Goal: Information Seeking & Learning: Learn about a topic

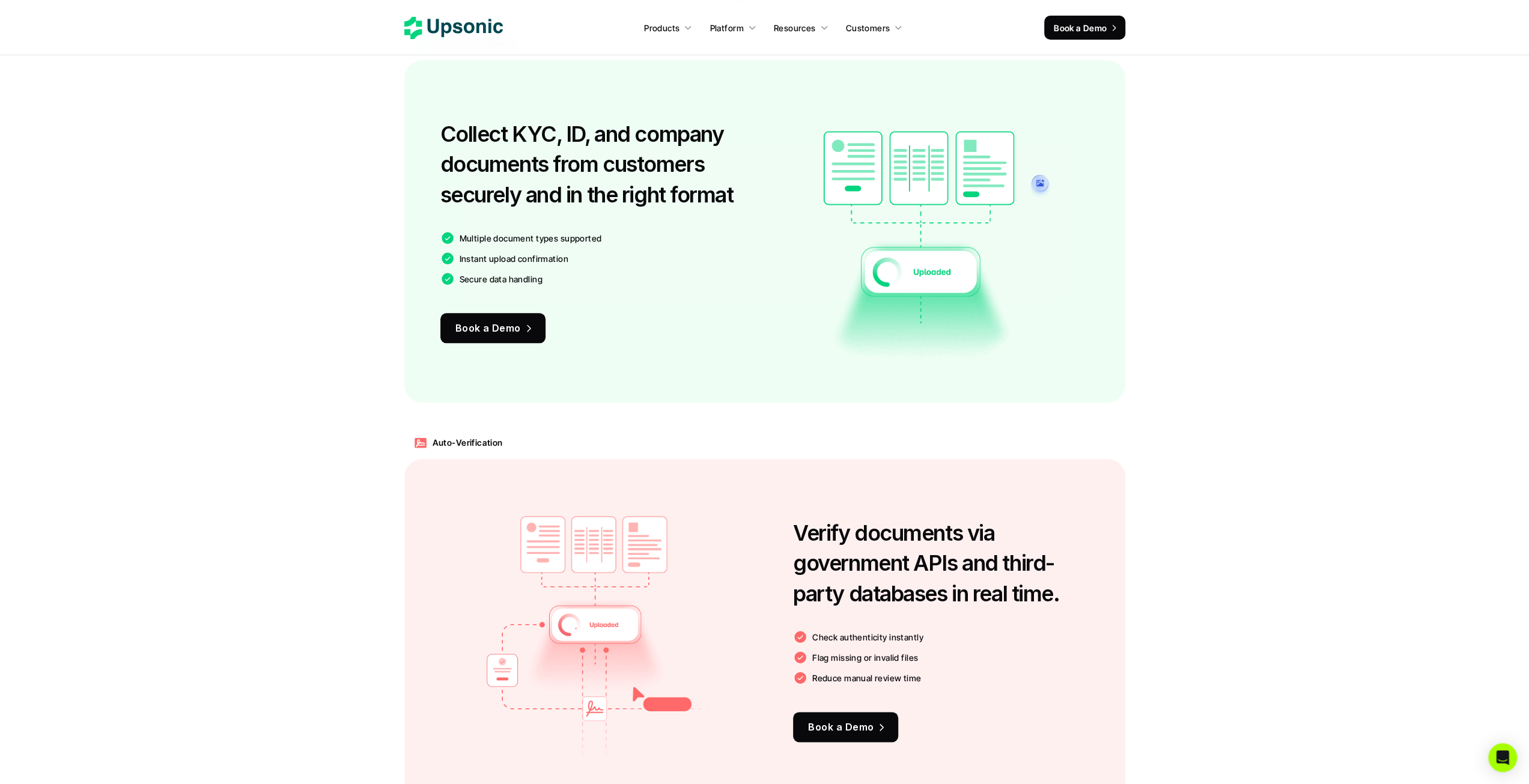
scroll to position [1081, 0]
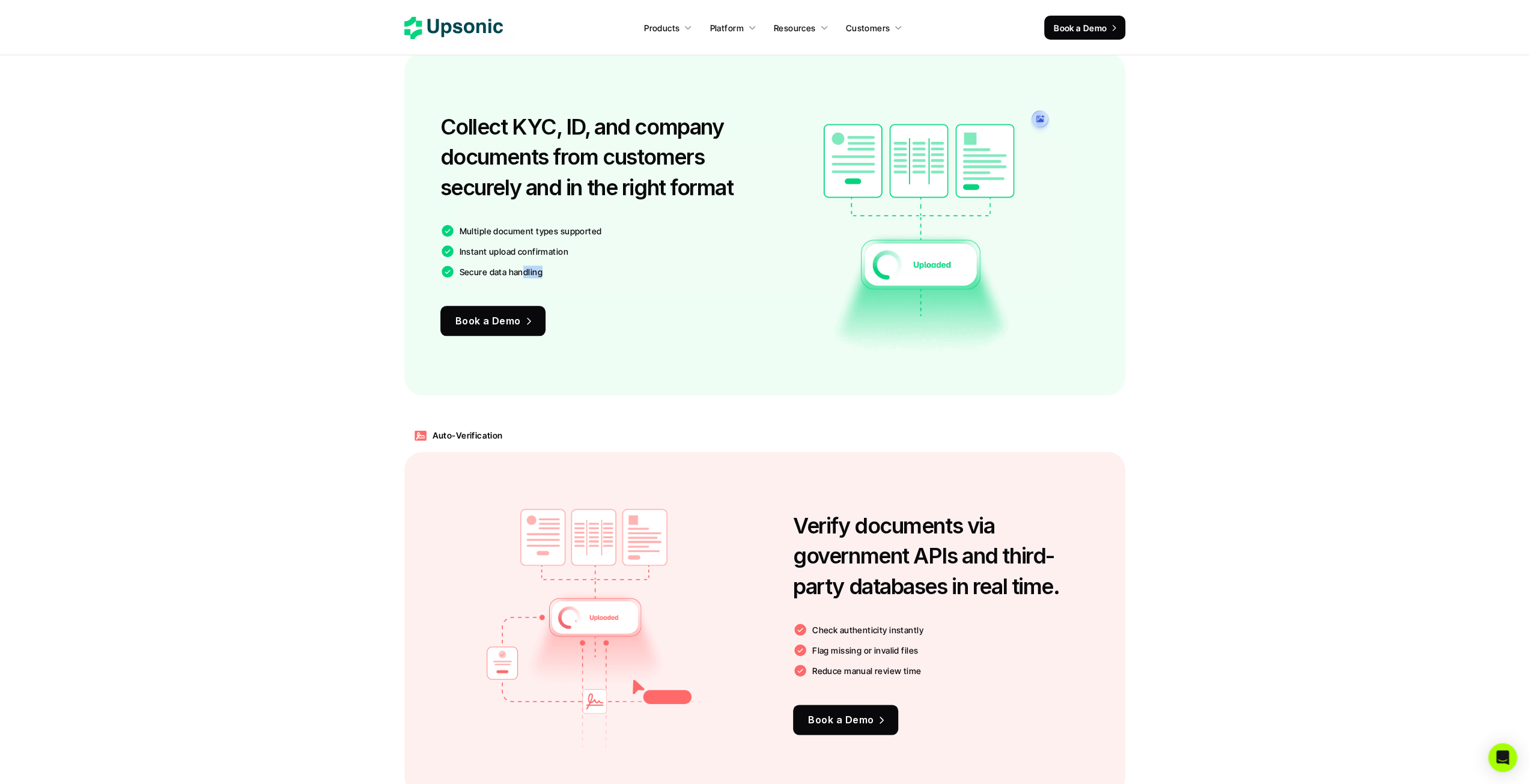
click at [525, 271] on div "Secure data handling" at bounding box center [595, 272] width 310 height 14
click at [596, 169] on h3 "Collect KYC, ID, and company documents from customers securely and in the right…" at bounding box center [599, 157] width 318 height 91
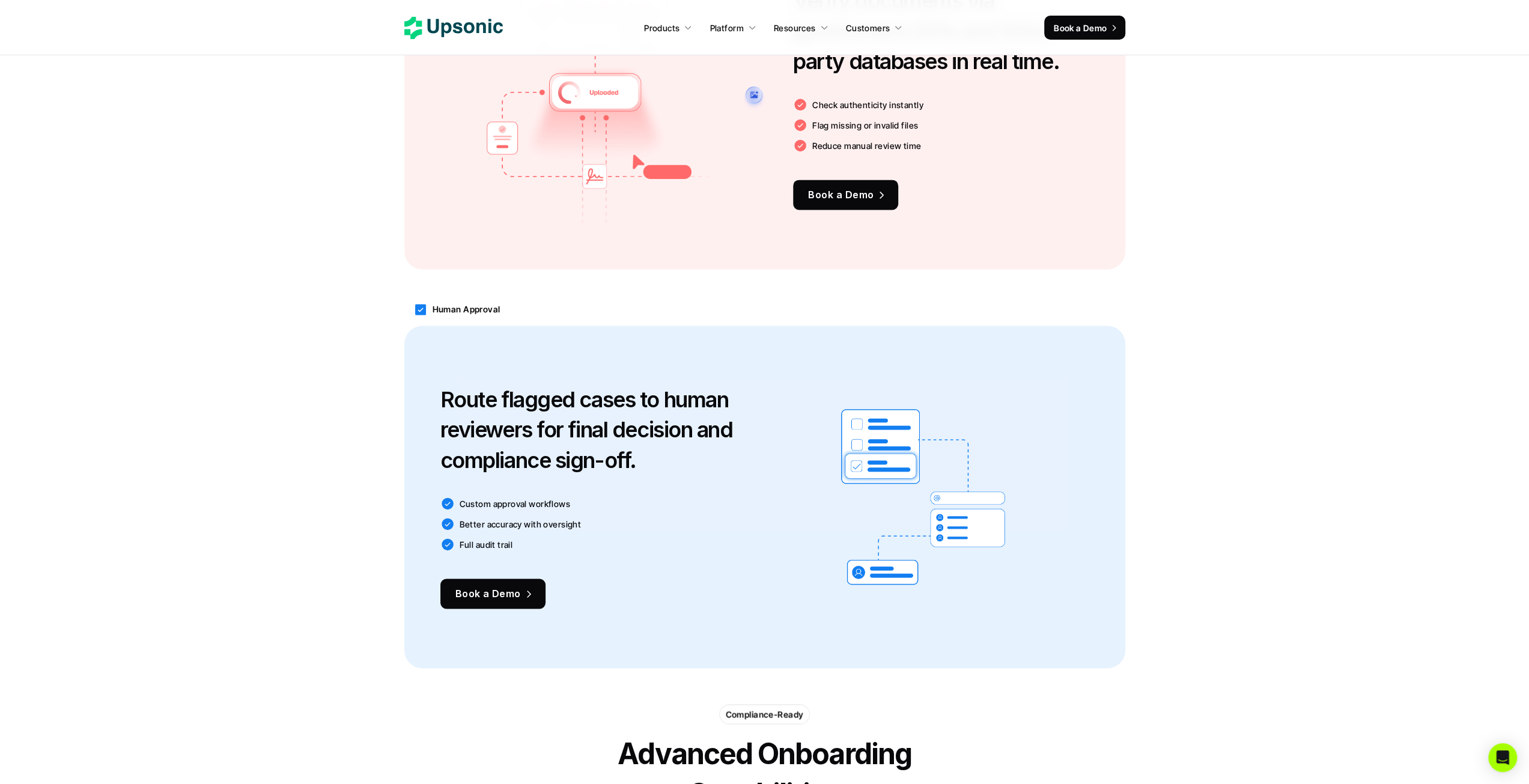
scroll to position [1622, 0]
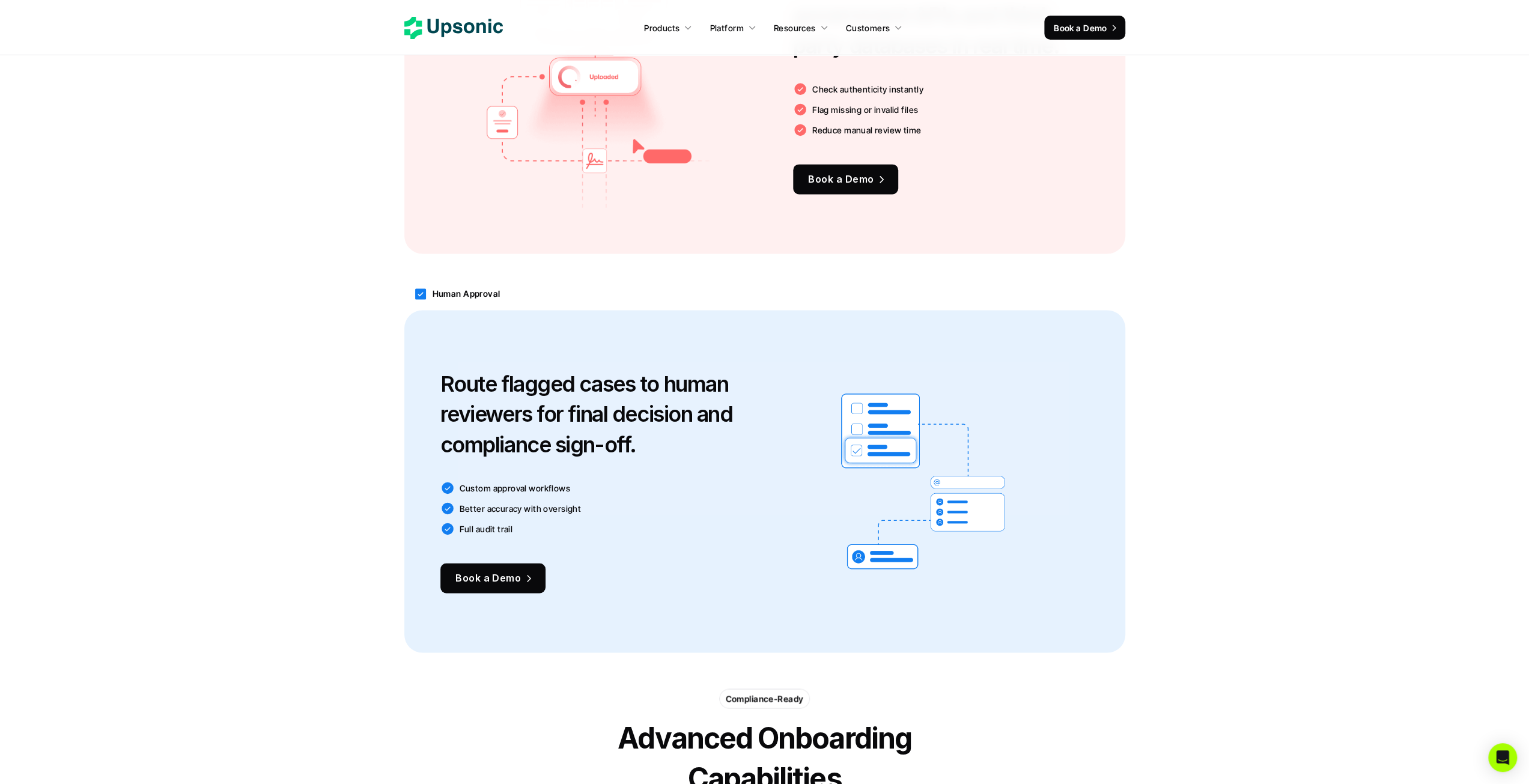
drag, startPoint x: 1216, startPoint y: 142, endPoint x: 1154, endPoint y: 125, distance: 64.3
click at [1154, 125] on div "Auto-Verification Verify documents via government APIs and third-party database…" at bounding box center [764, 66] width 1529 height 399
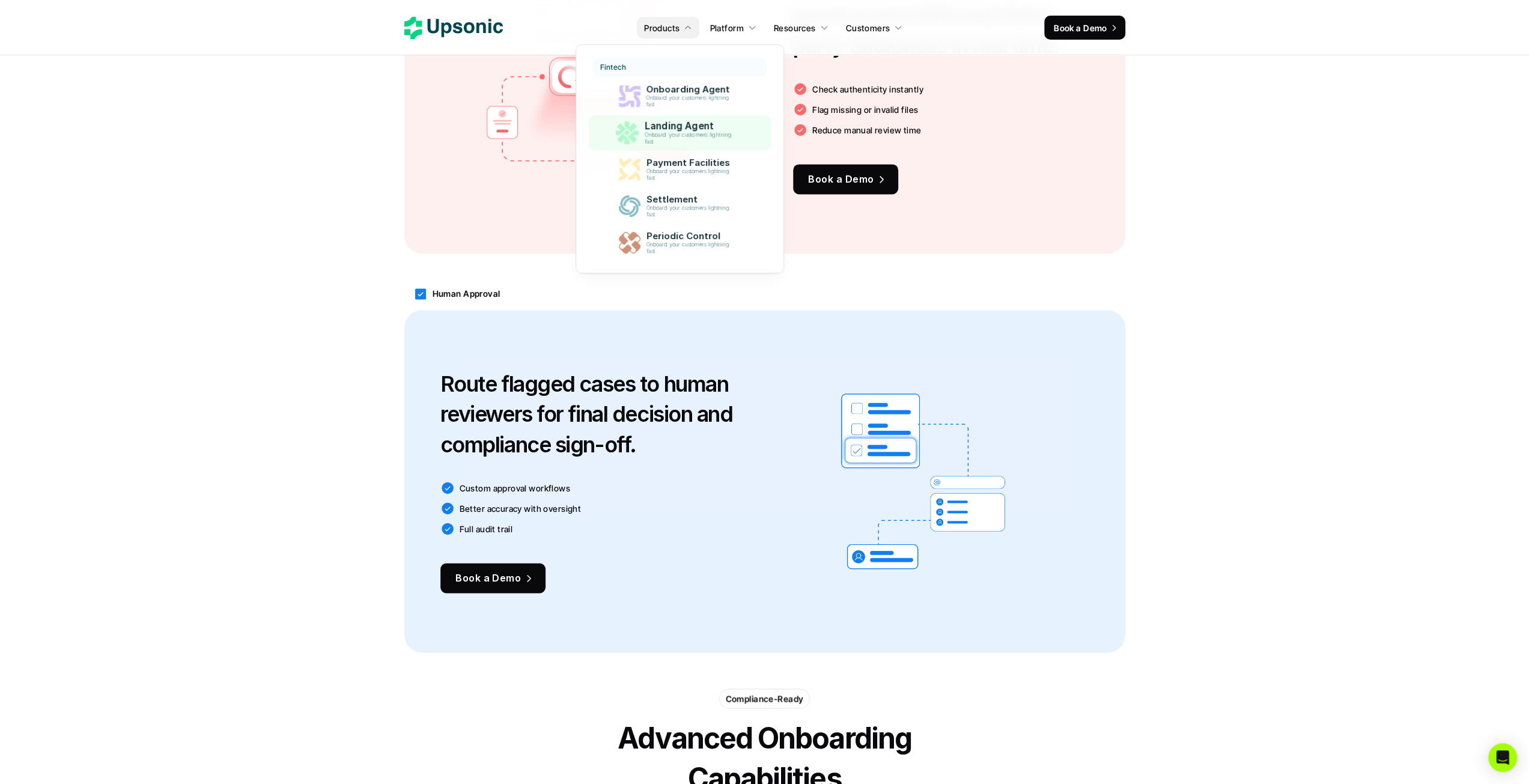
click at [680, 125] on p "Landing Agent" at bounding box center [691, 125] width 93 height 11
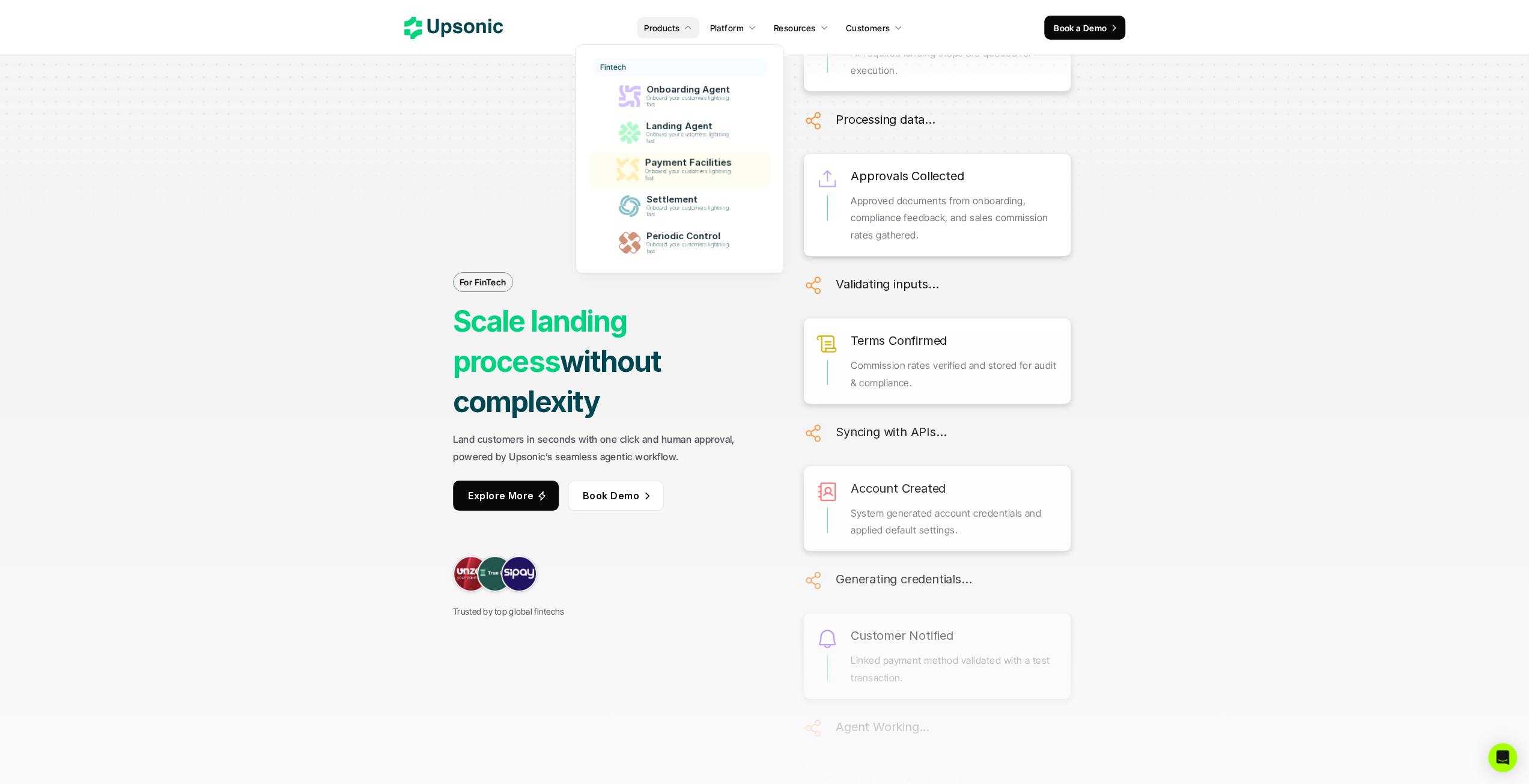
click at [689, 161] on p "Payment Facilities" at bounding box center [691, 163] width 93 height 11
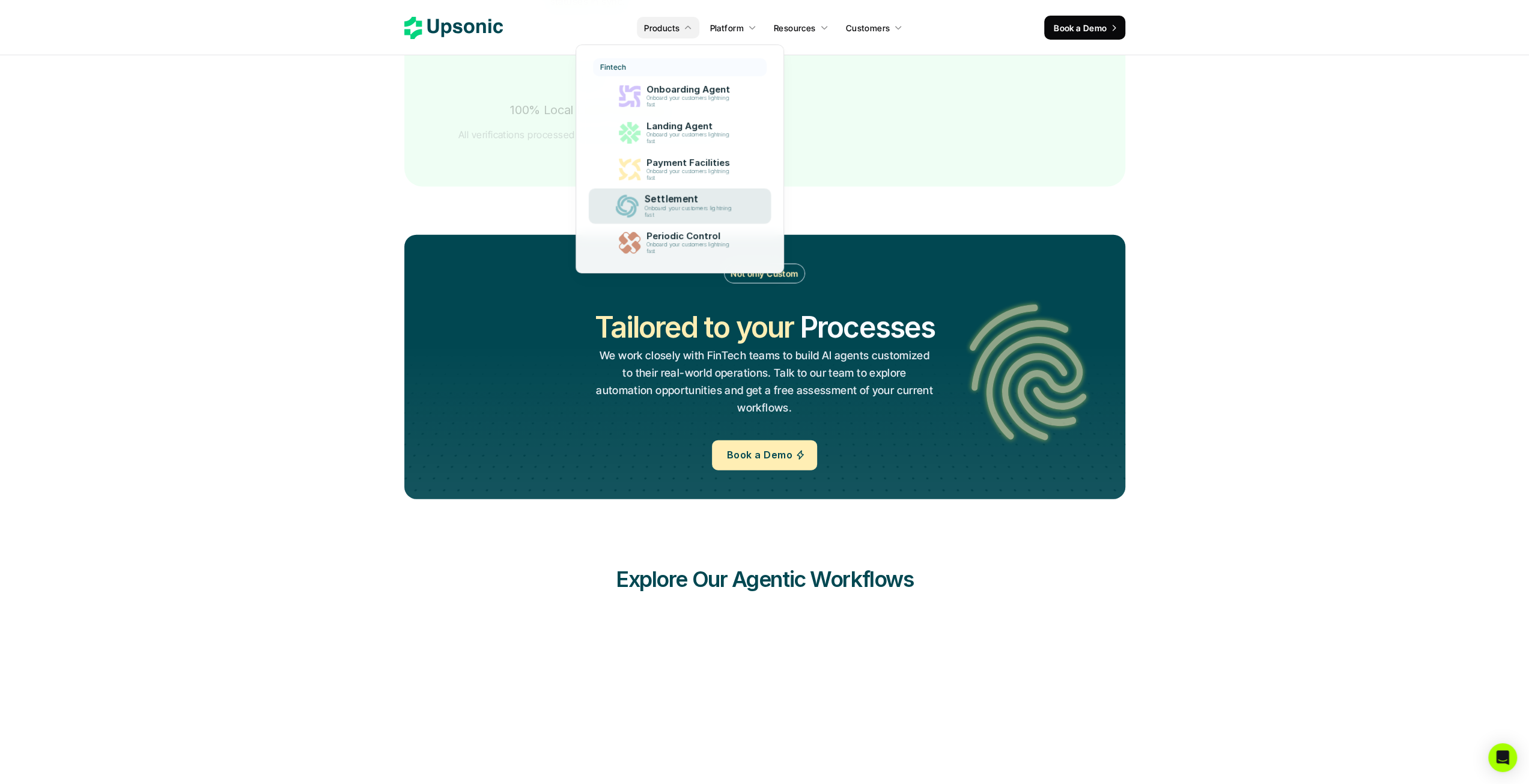
scroll to position [2703, 0]
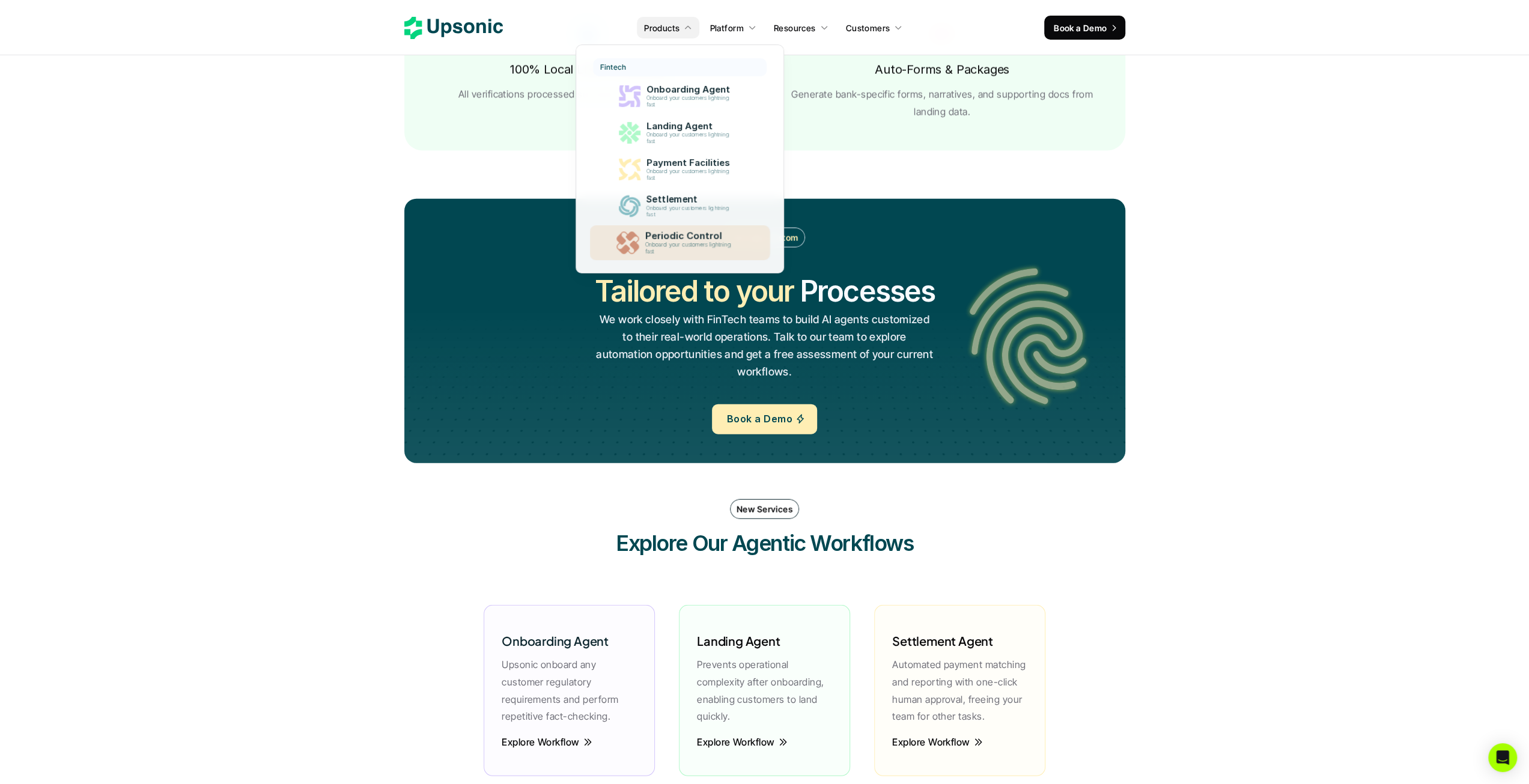
click at [682, 244] on p "Onboard your customers lightning fast" at bounding box center [691, 248] width 91 height 13
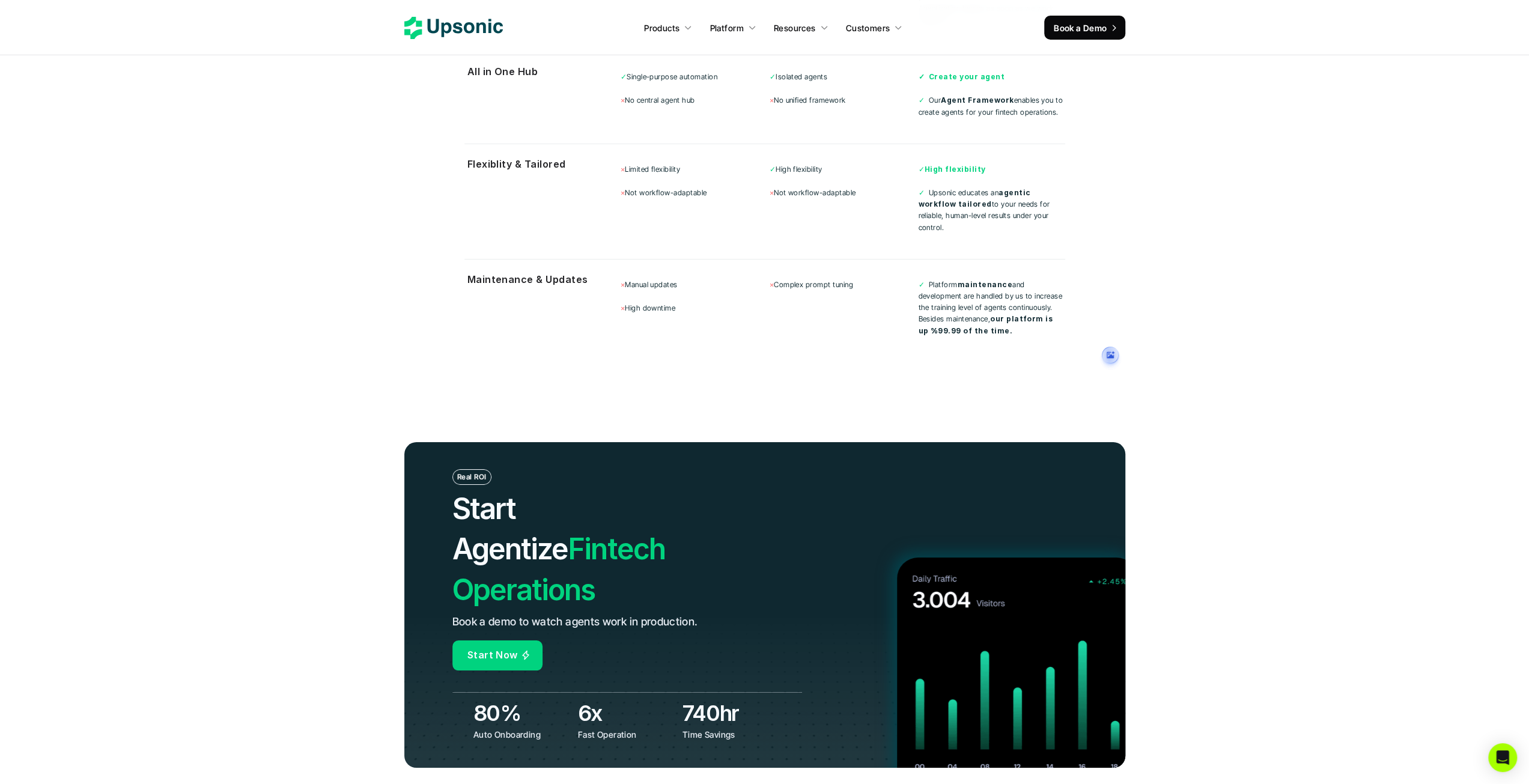
scroll to position [4311, 0]
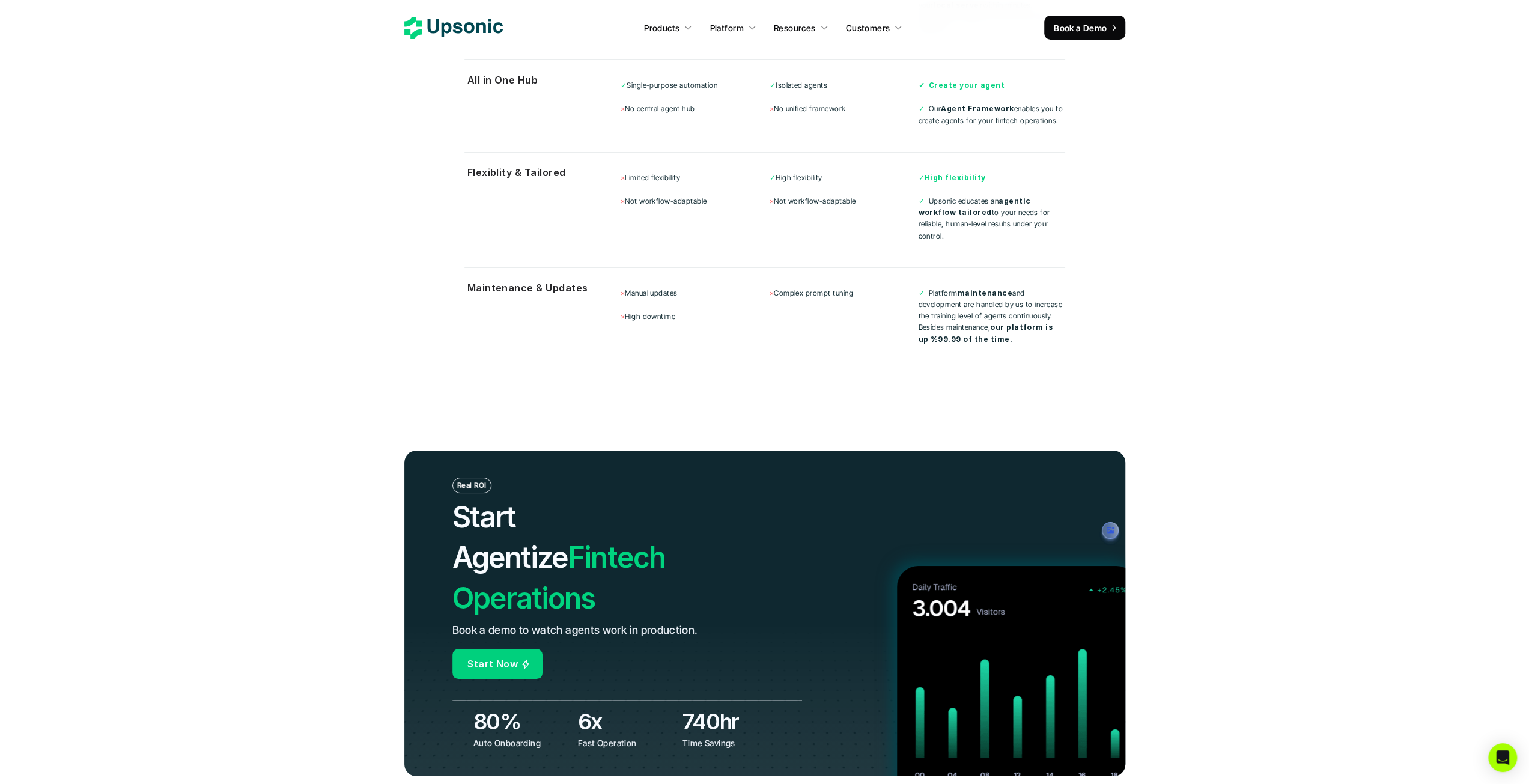
click at [508, 649] on link "Start Now" at bounding box center [497, 664] width 90 height 30
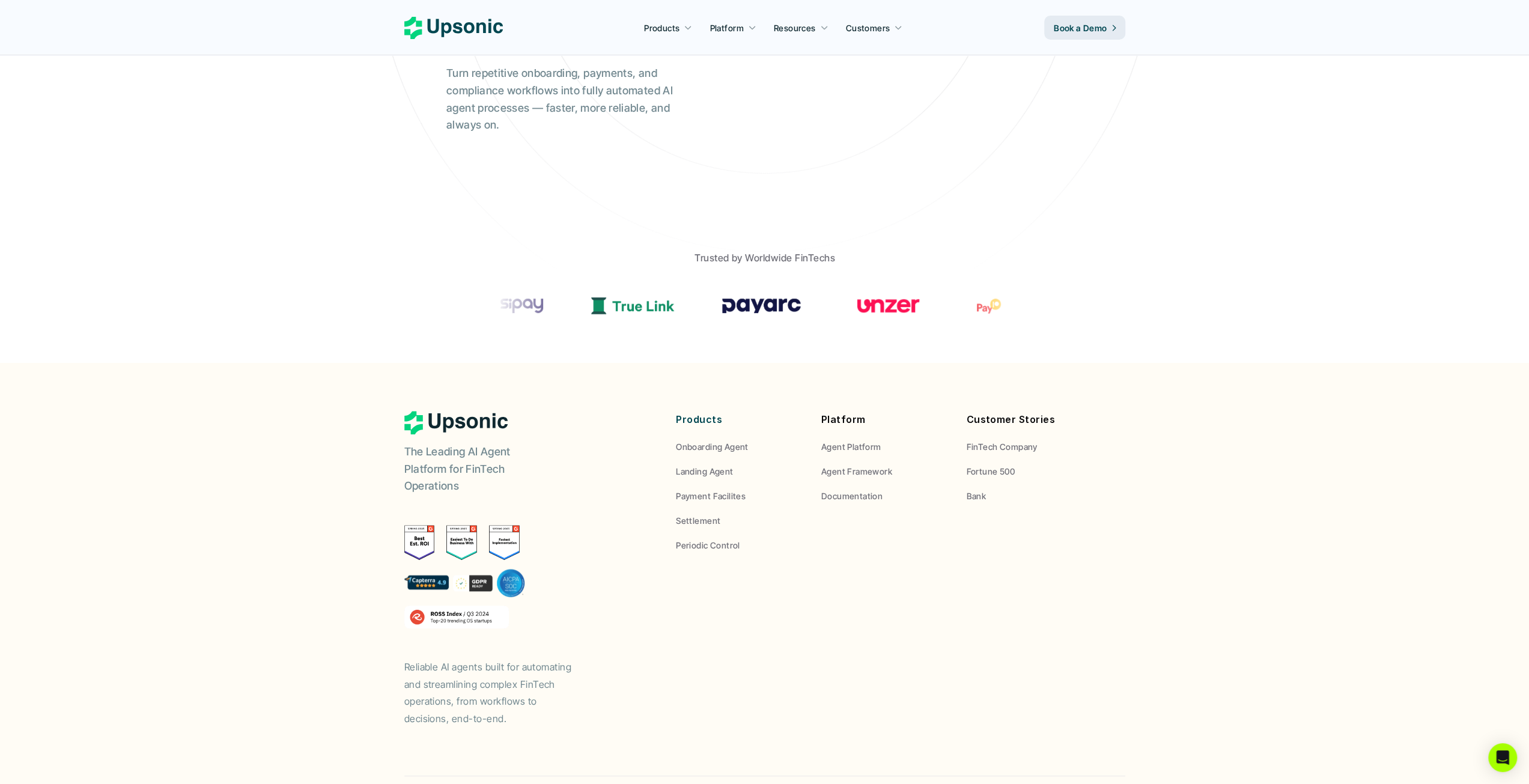
scroll to position [345, 0]
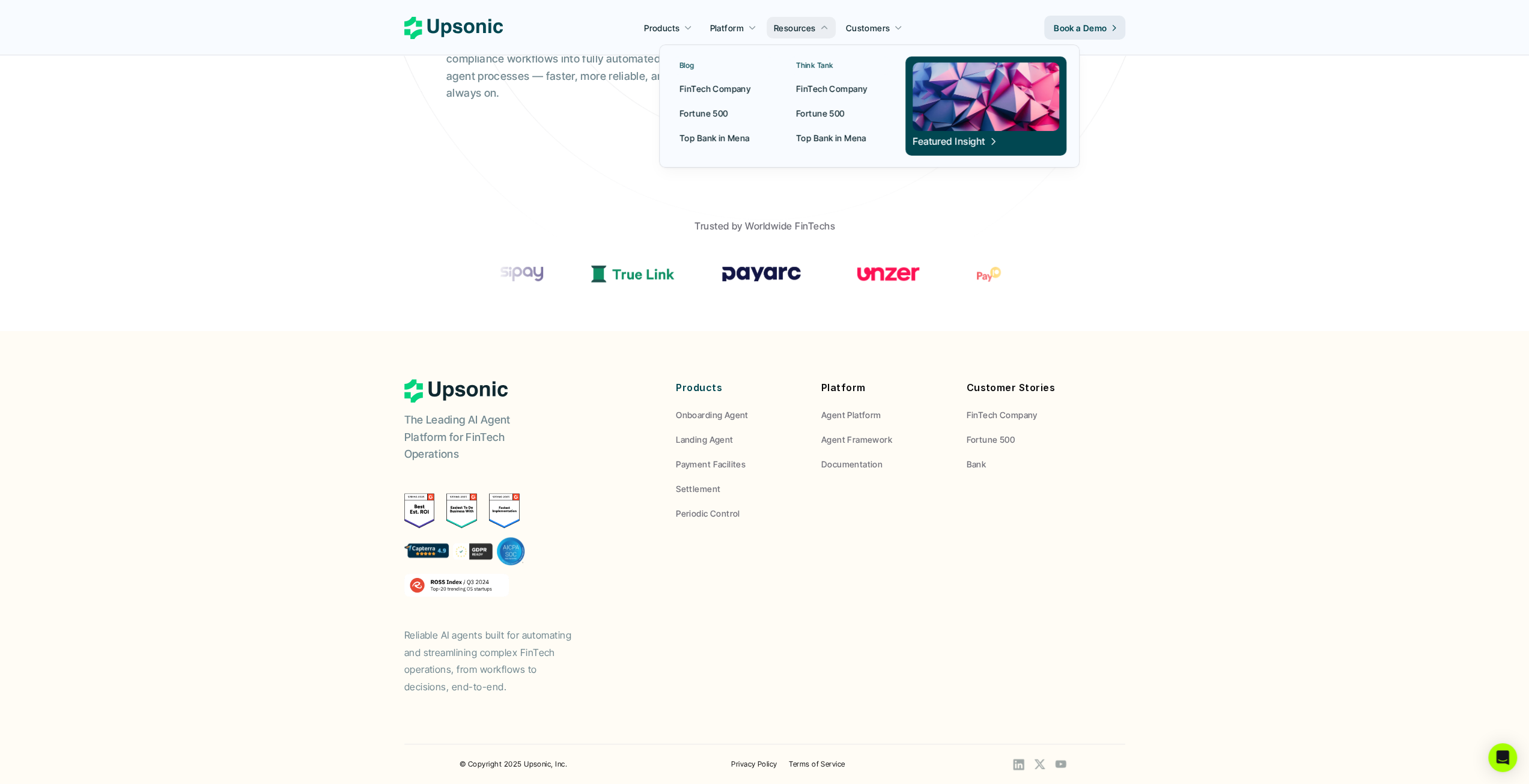
click at [820, 86] on p "FinTech Company" at bounding box center [831, 88] width 71 height 12
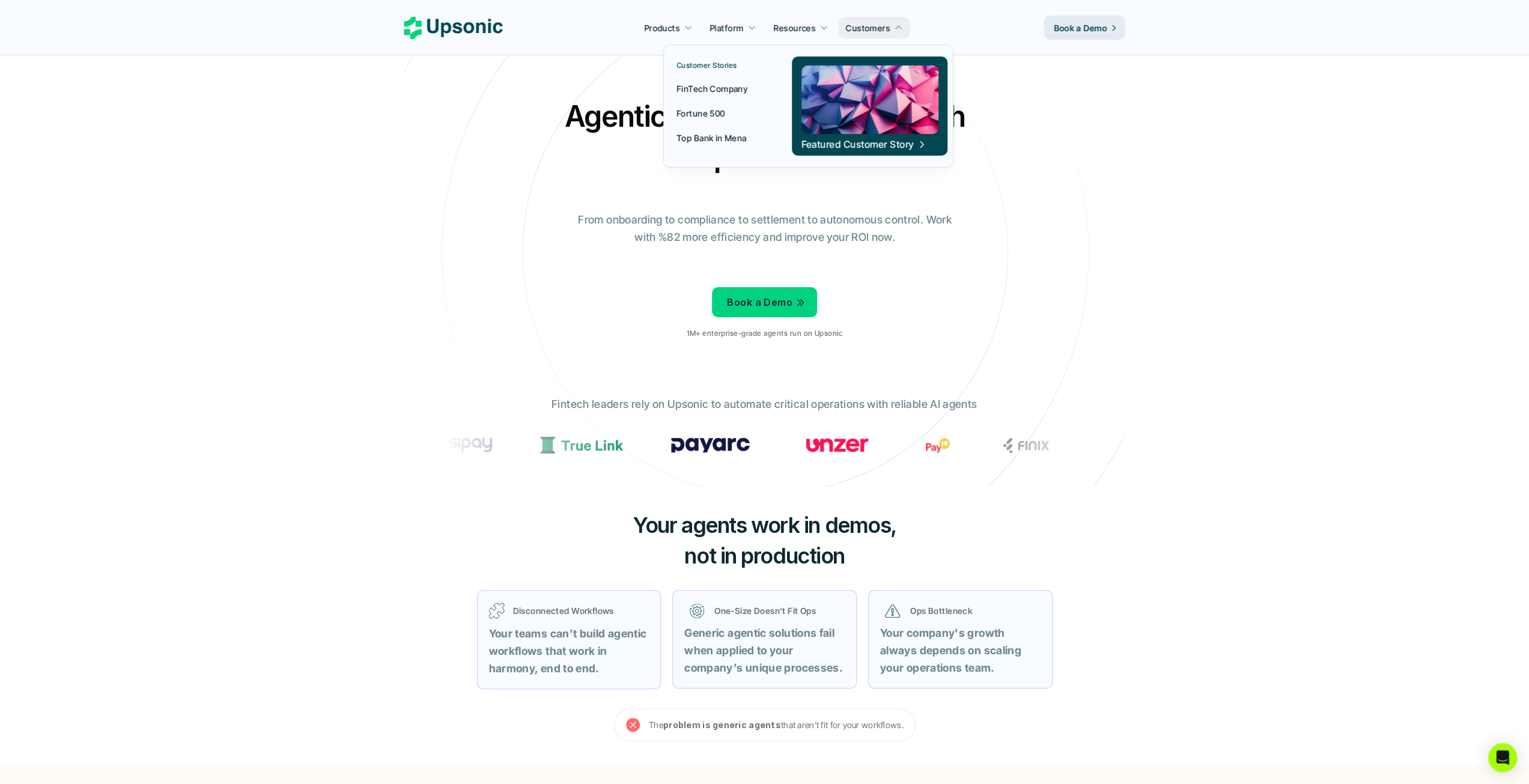
click at [700, 116] on p "Fortune 500" at bounding box center [700, 113] width 48 height 12
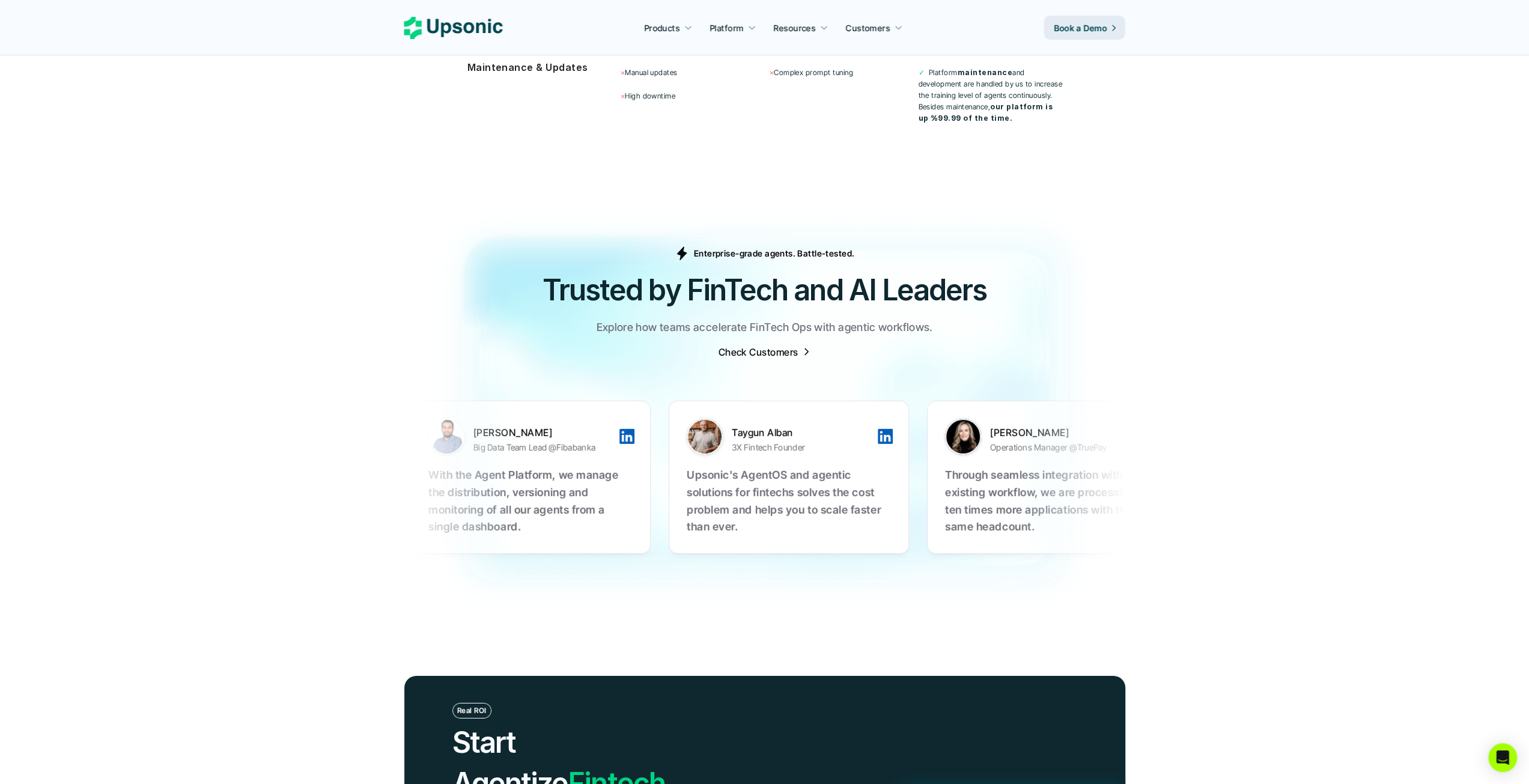
scroll to position [4235, 0]
